Goal: Transaction & Acquisition: Purchase product/service

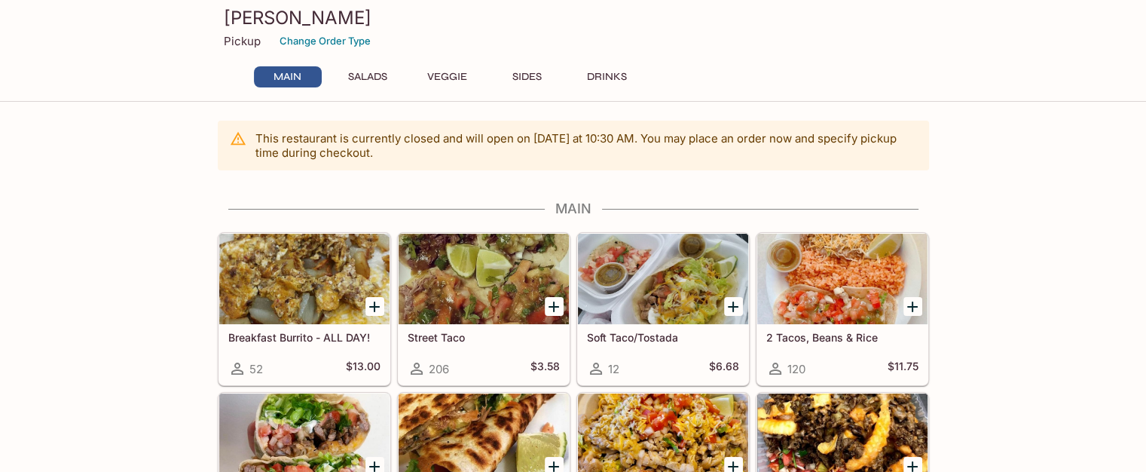
scroll to position [251, 0]
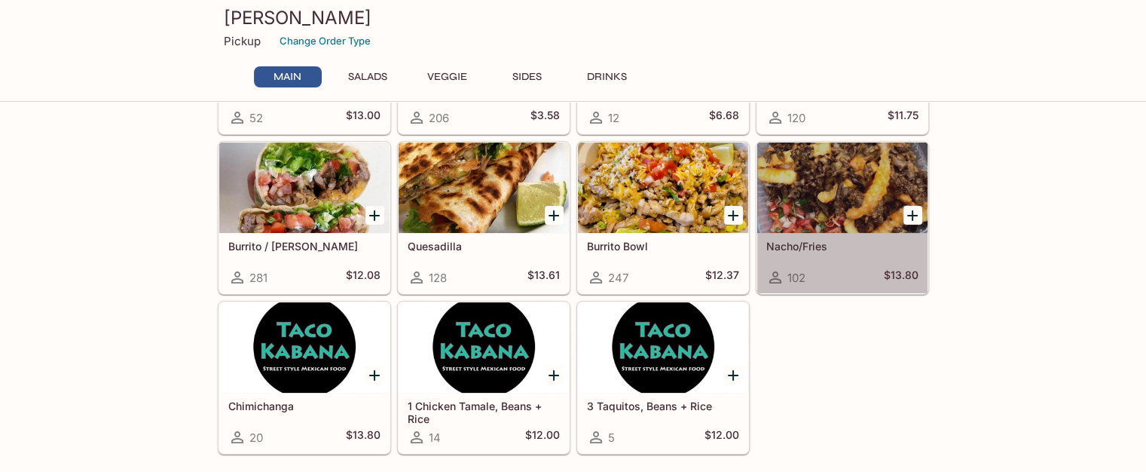
click at [836, 177] on div at bounding box center [842, 187] width 170 height 90
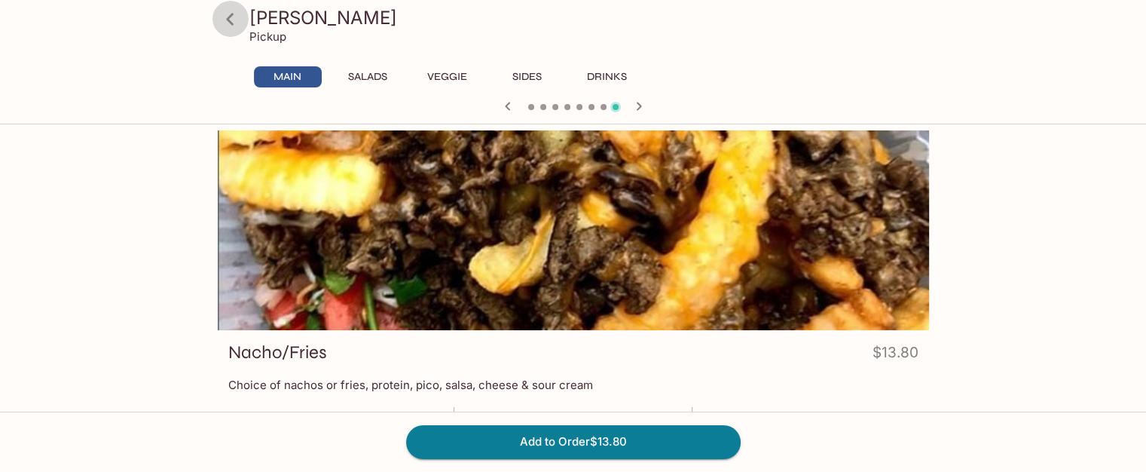
click at [230, 16] on icon at bounding box center [230, 19] width 8 height 12
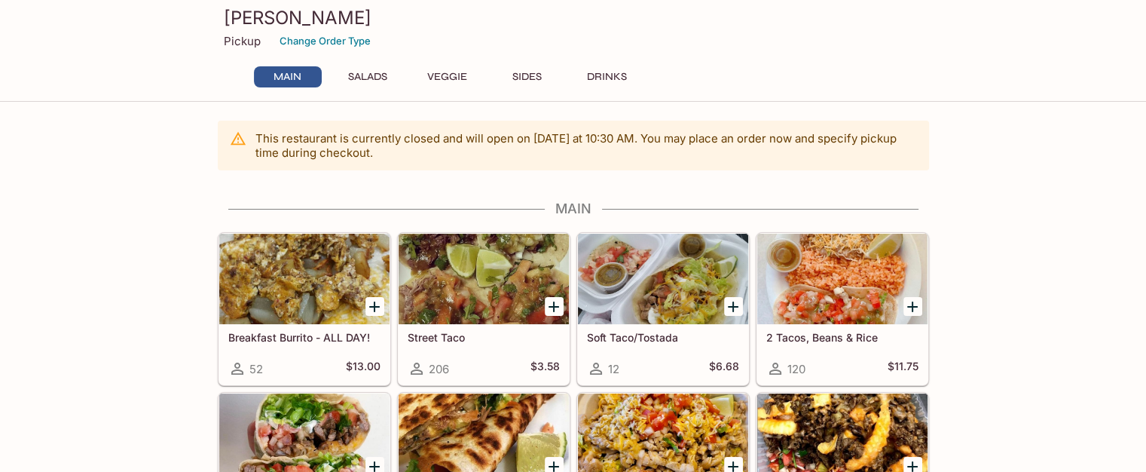
scroll to position [251, 0]
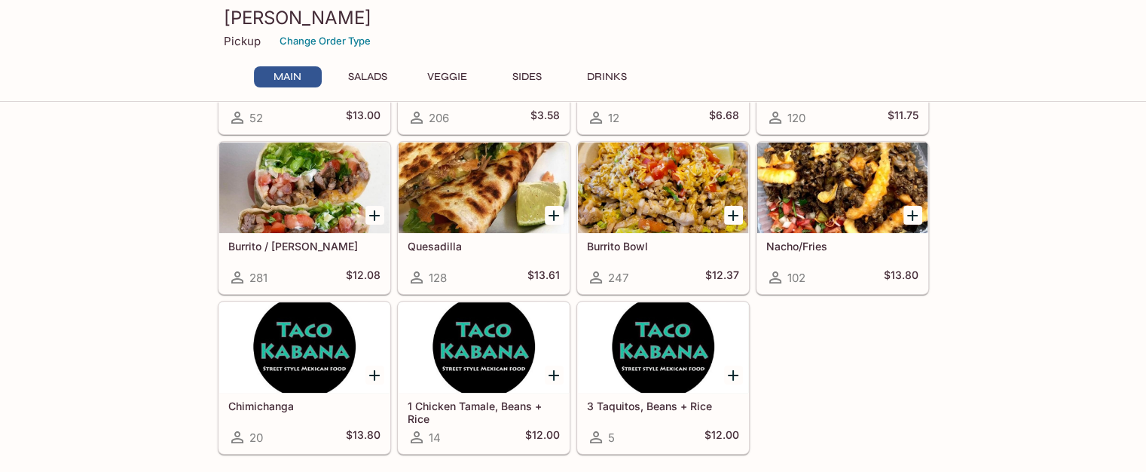
click at [553, 212] on icon "Add Quesadilla" at bounding box center [553, 215] width 11 height 11
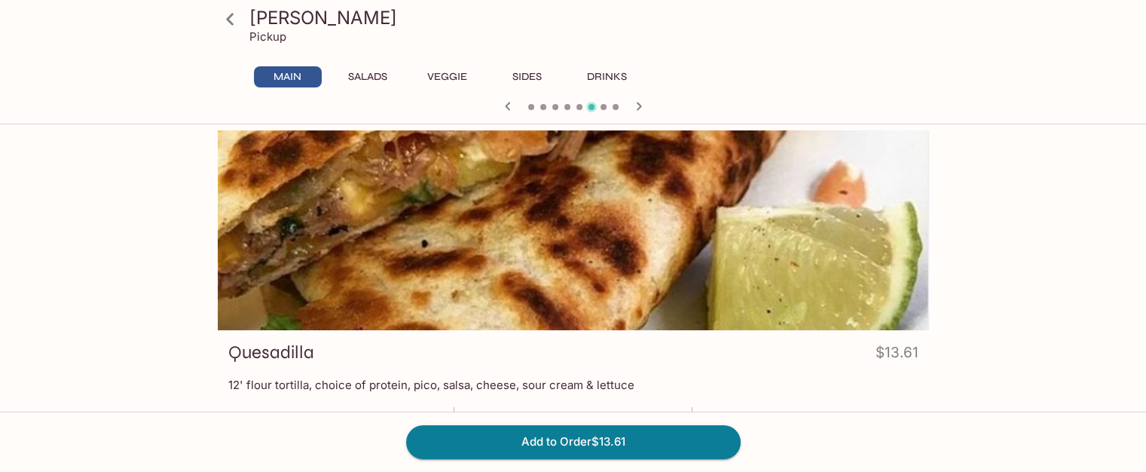
click at [230, 17] on icon at bounding box center [230, 19] width 8 height 12
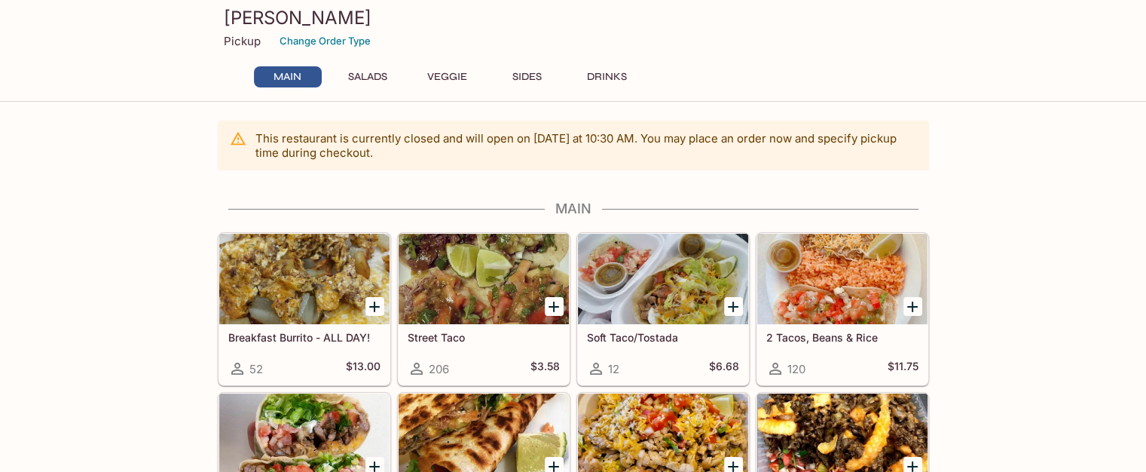
scroll to position [251, 0]
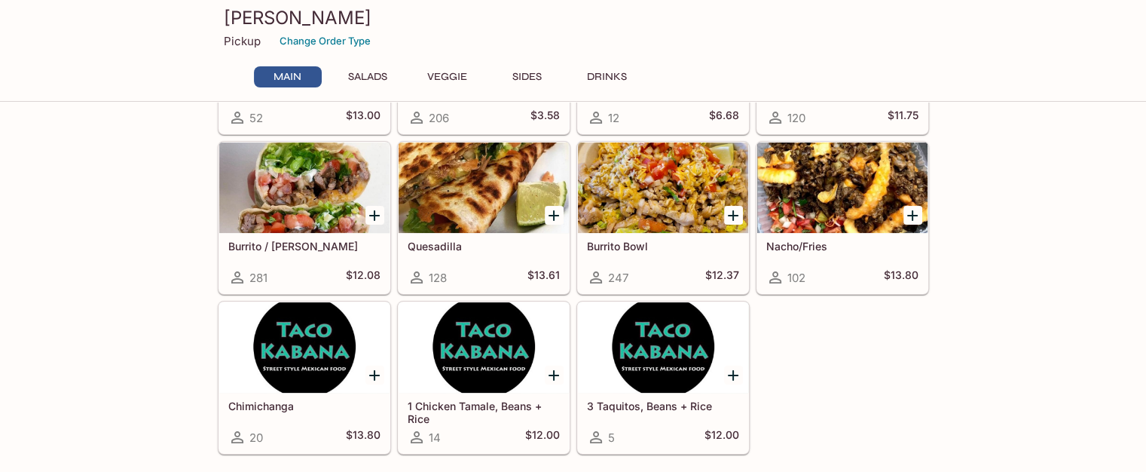
click at [622, 246] on h5 "Burrito Bowl" at bounding box center [663, 246] width 152 height 13
